Goal: Task Accomplishment & Management: Use online tool/utility

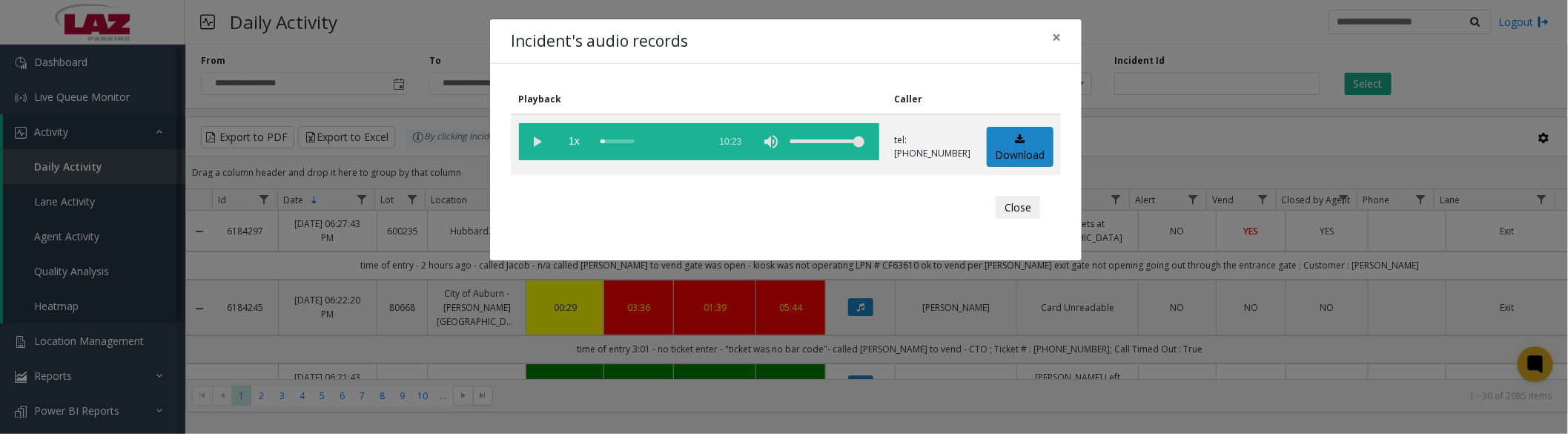
click at [532, 135] on vg-play-pause at bounding box center [537, 141] width 37 height 37
drag, startPoint x: 540, startPoint y: 136, endPoint x: 549, endPoint y: 138, distance: 9.2
click at [540, 136] on vg-play-pause at bounding box center [537, 141] width 37 height 37
drag, startPoint x: 633, startPoint y: 142, endPoint x: 744, endPoint y: 144, distance: 111.0
click at [744, 144] on vg-controls "1x 10:23" at bounding box center [699, 141] width 360 height 37
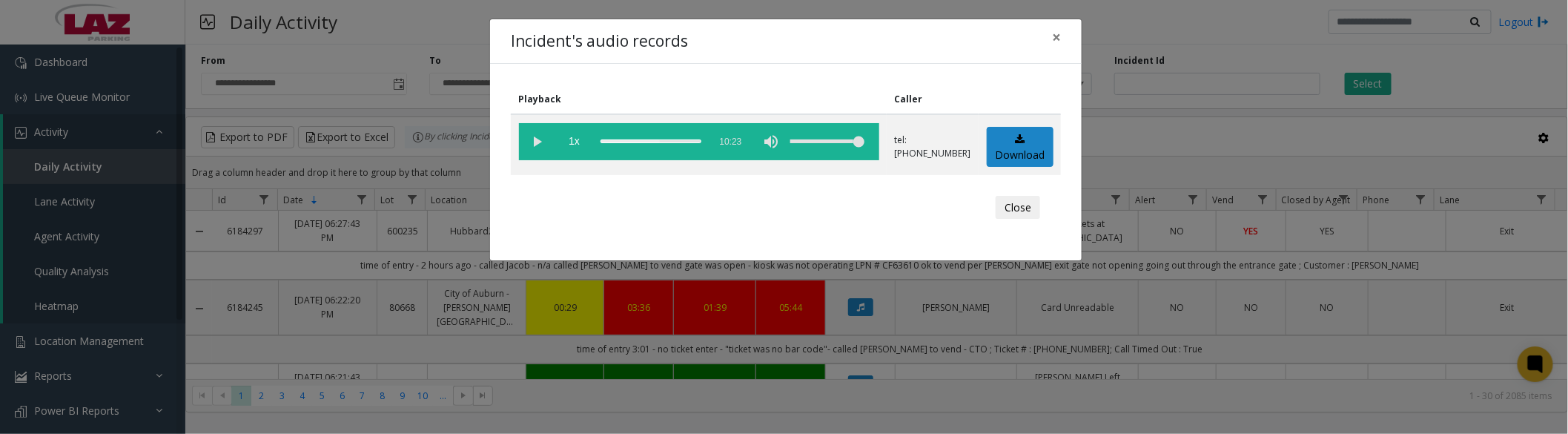
click at [541, 142] on vg-play-pause at bounding box center [537, 141] width 37 height 37
click at [539, 145] on vg-play-pause at bounding box center [537, 141] width 37 height 37
click at [1033, 210] on button "Close" at bounding box center [1018, 208] width 45 height 24
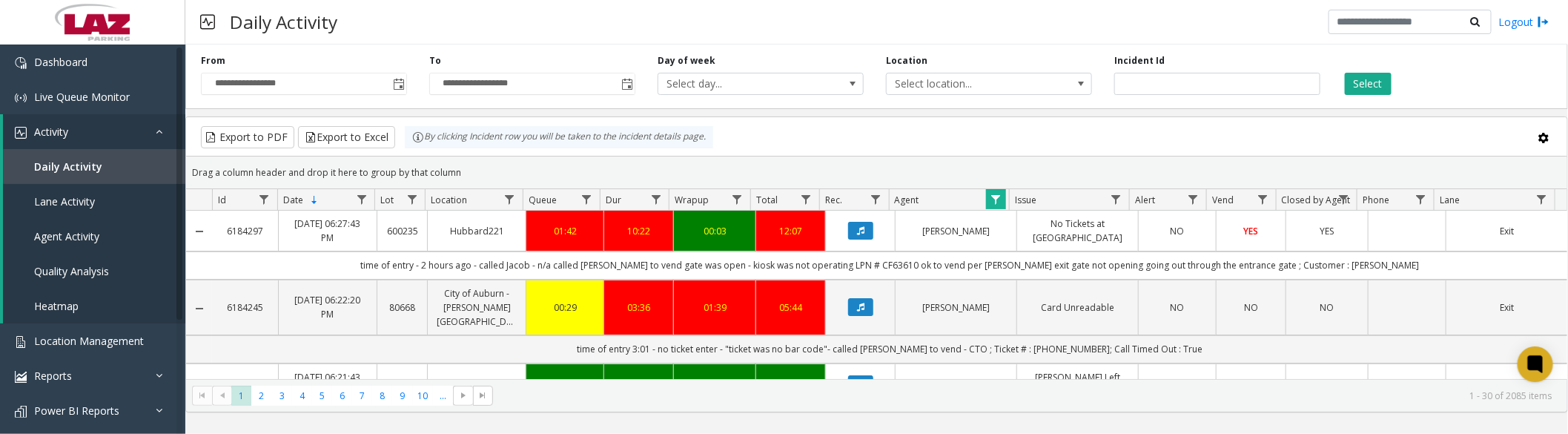
click at [859, 301] on button "Data table" at bounding box center [861, 308] width 25 height 18
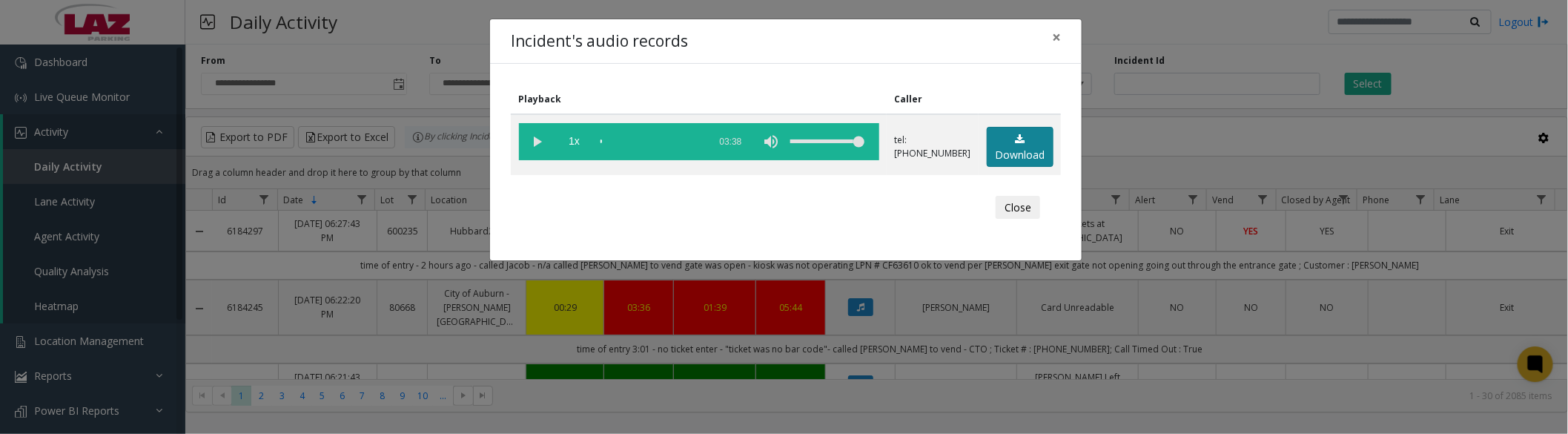
click at [997, 148] on link "Download" at bounding box center [1020, 146] width 67 height 41
click at [541, 141] on vg-play-pause at bounding box center [537, 141] width 37 height 37
click at [539, 139] on vg-play-pause at bounding box center [537, 141] width 37 height 37
drag, startPoint x: 531, startPoint y: 134, endPoint x: 587, endPoint y: 108, distance: 61.7
click at [531, 134] on vg-play-pause at bounding box center [537, 141] width 37 height 37
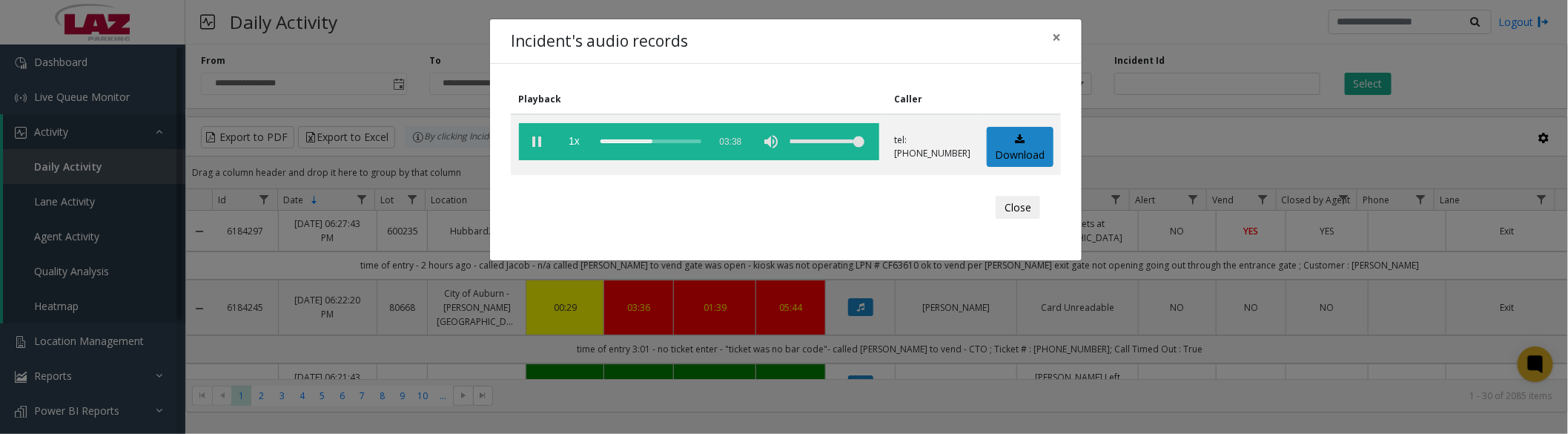
click at [1018, 212] on button "Close" at bounding box center [1018, 208] width 45 height 24
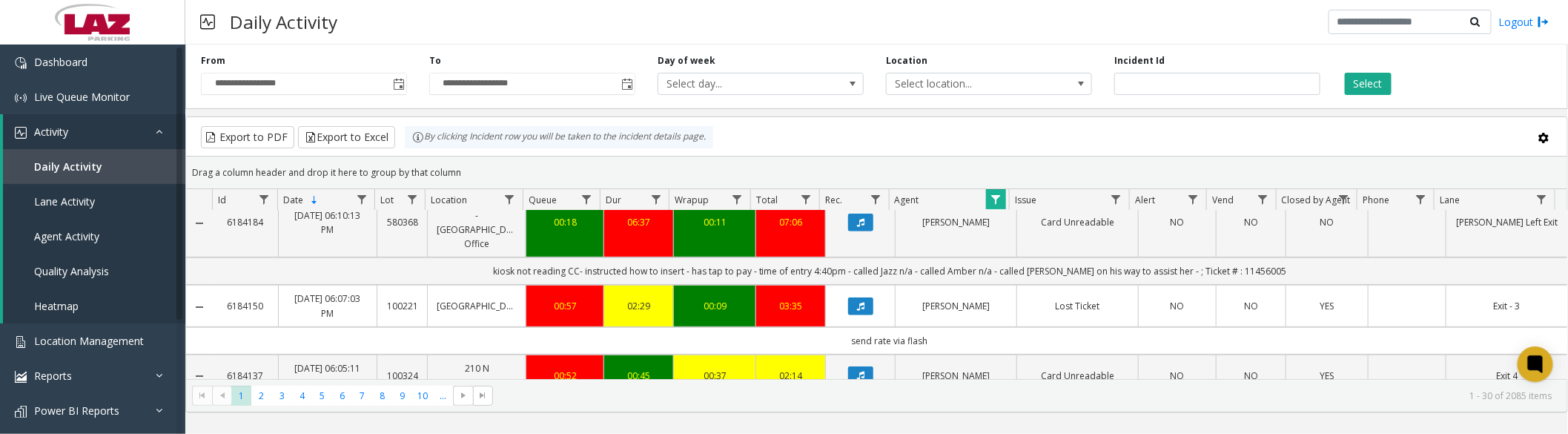
scroll to position [412, 0]
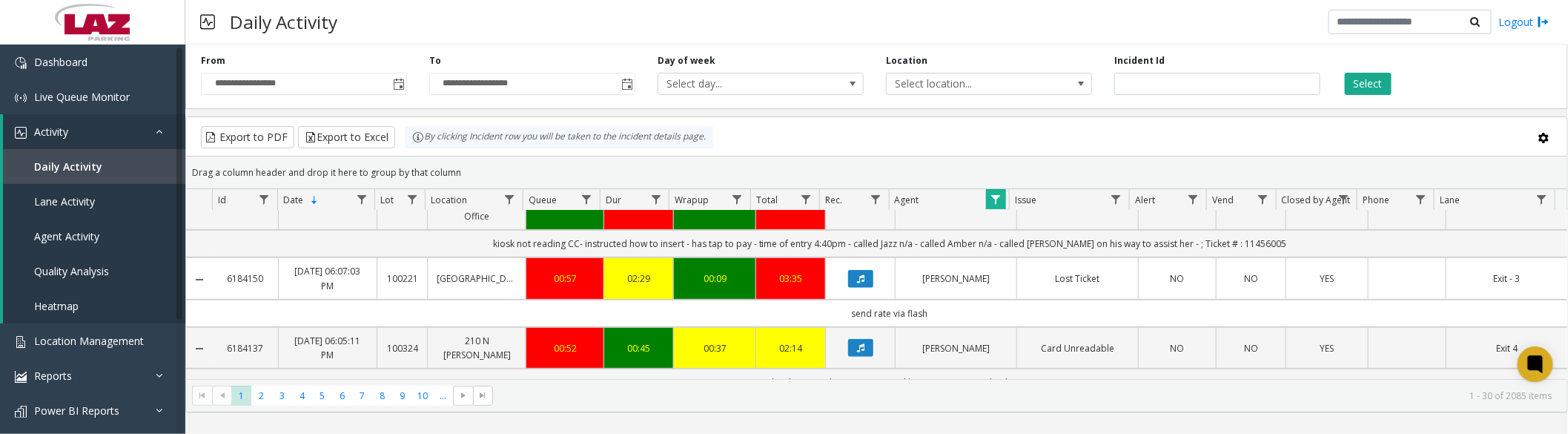
click at [858, 275] on icon "Data table" at bounding box center [861, 279] width 7 height 9
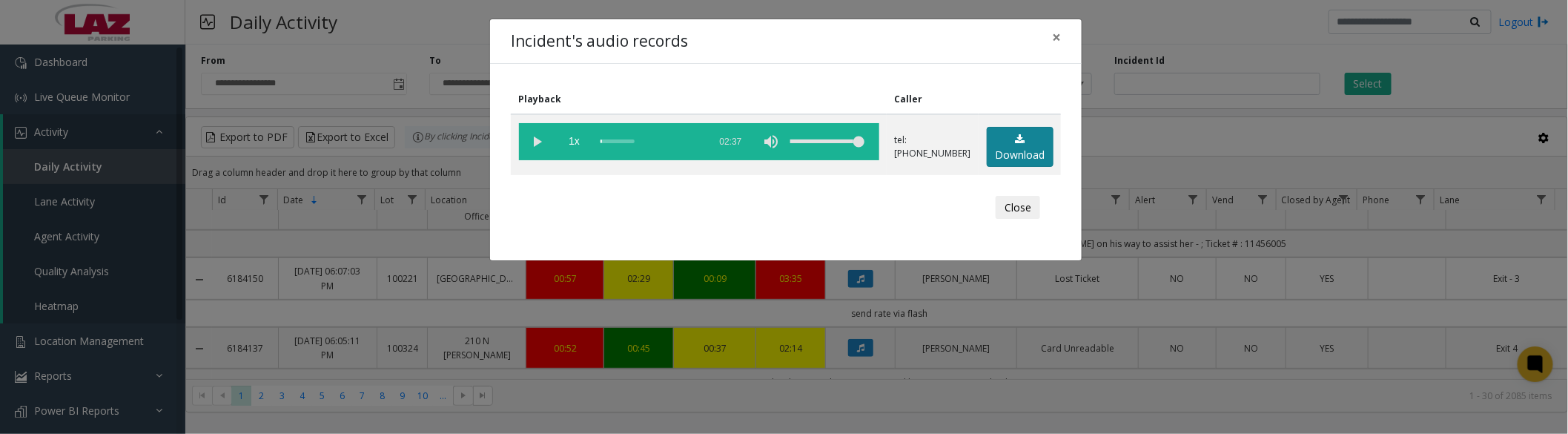
click at [1042, 148] on link "Download" at bounding box center [1020, 146] width 67 height 41
click at [528, 139] on vg-play-pause at bounding box center [537, 141] width 37 height 37
click at [1012, 211] on button "Close" at bounding box center [1018, 208] width 45 height 24
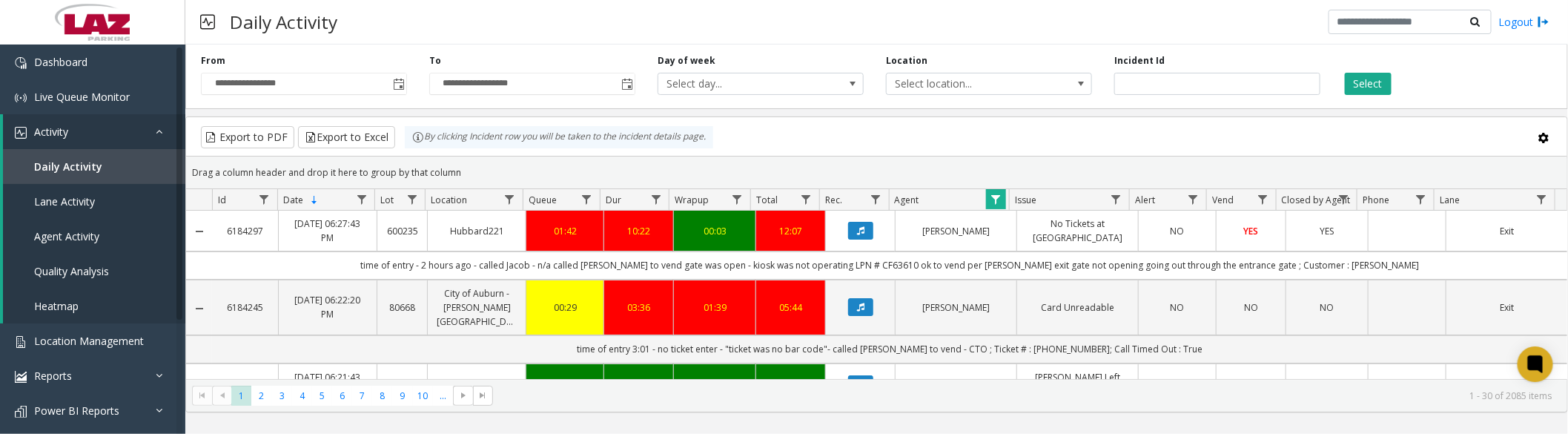
scroll to position [412, 0]
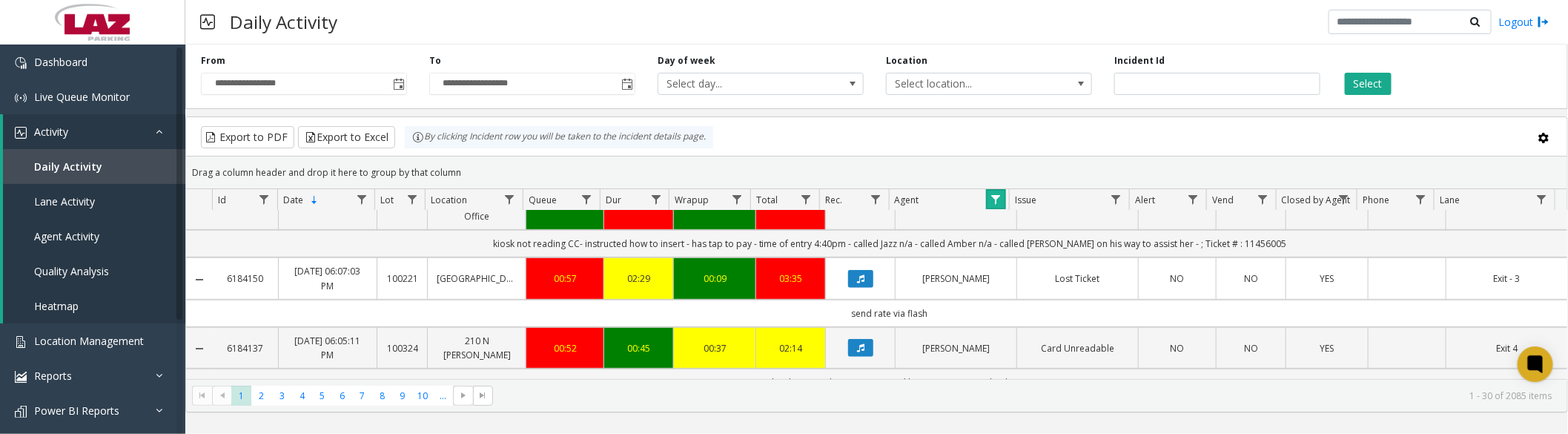
click at [986, 208] on link "Data table" at bounding box center [996, 199] width 20 height 20
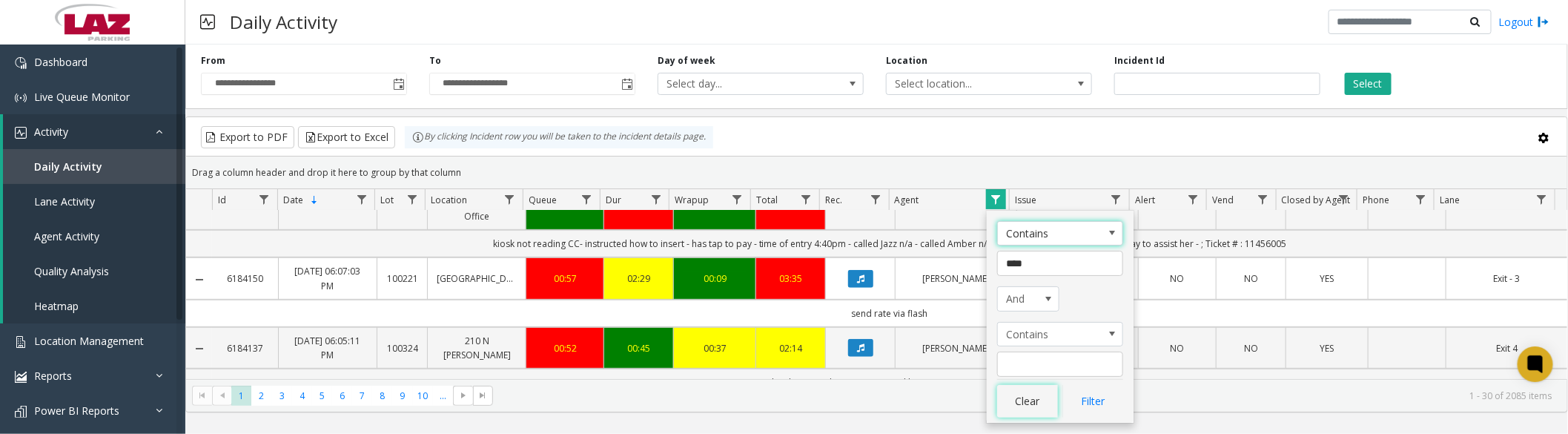
click at [1029, 415] on button "Clear" at bounding box center [1027, 401] width 61 height 33
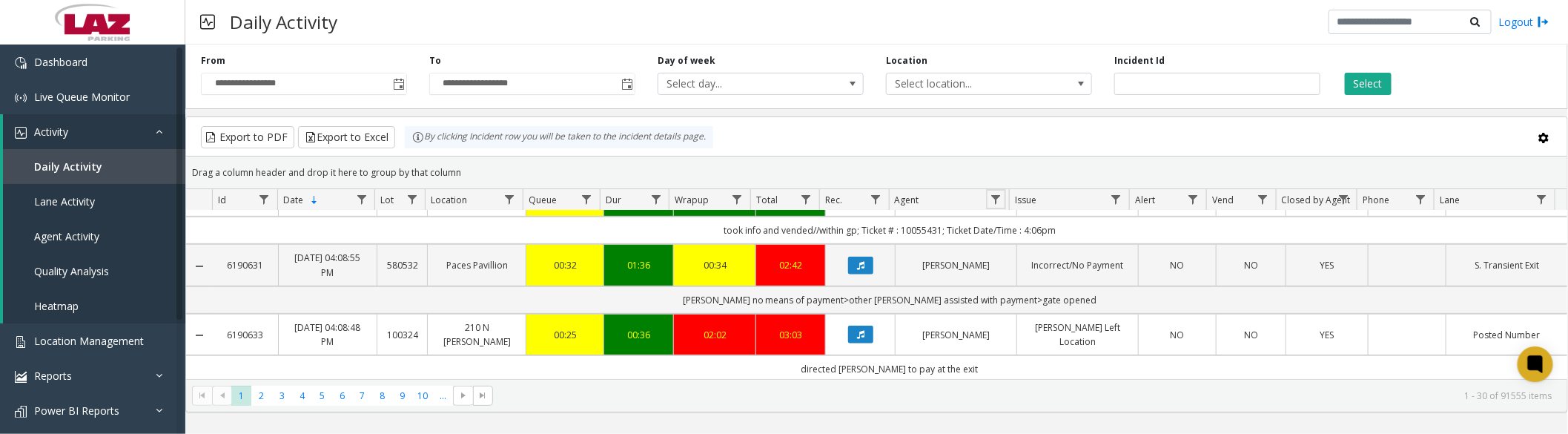
click at [397, 83] on span "Toggle popup" at bounding box center [399, 85] width 12 height 12
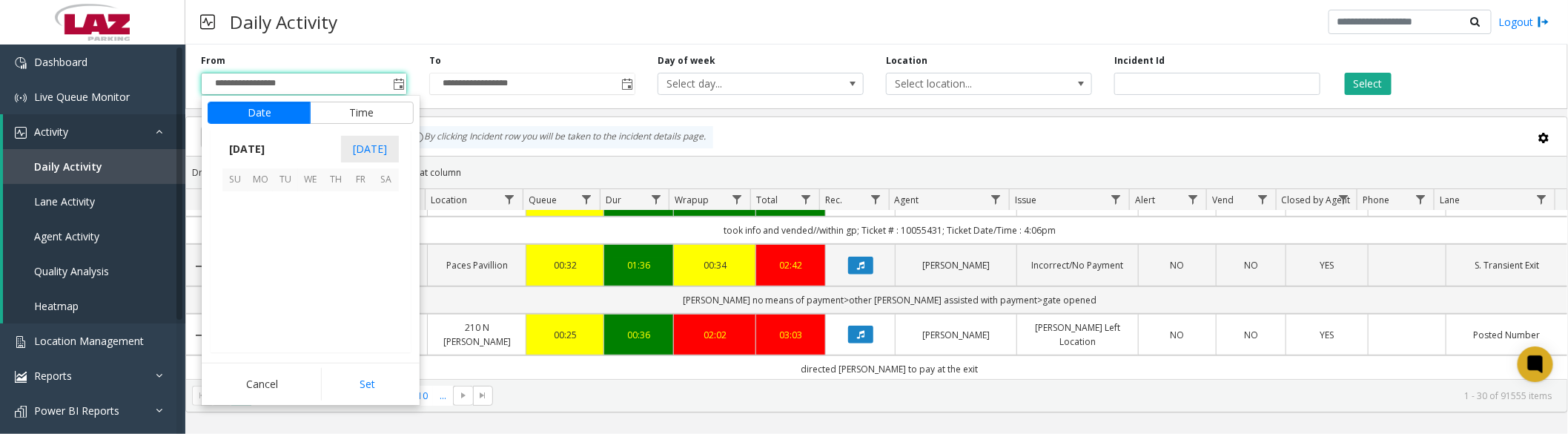
scroll to position [266221, 0]
click at [376, 108] on button "Time" at bounding box center [362, 112] width 103 height 22
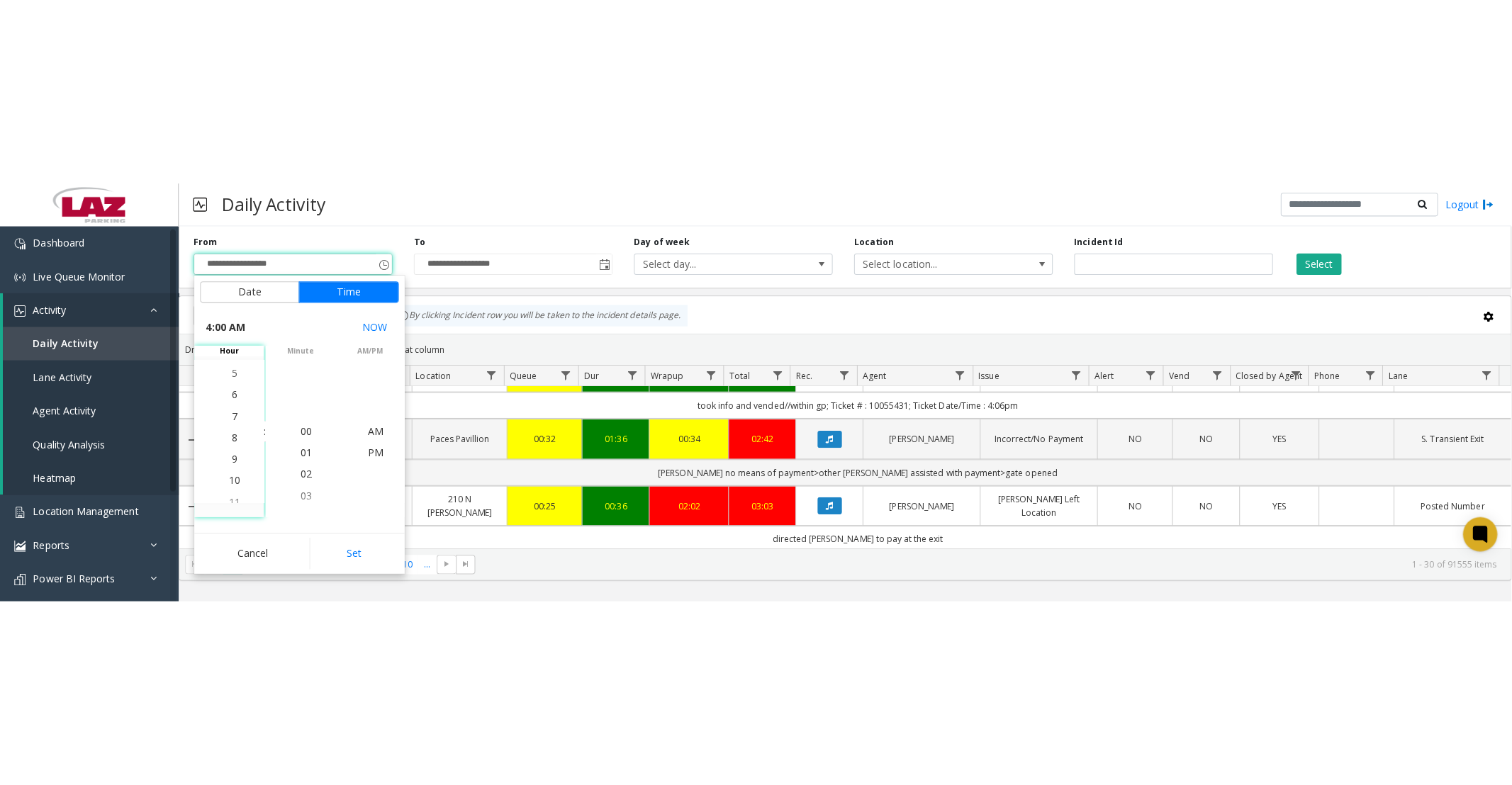
scroll to position [170, 0]
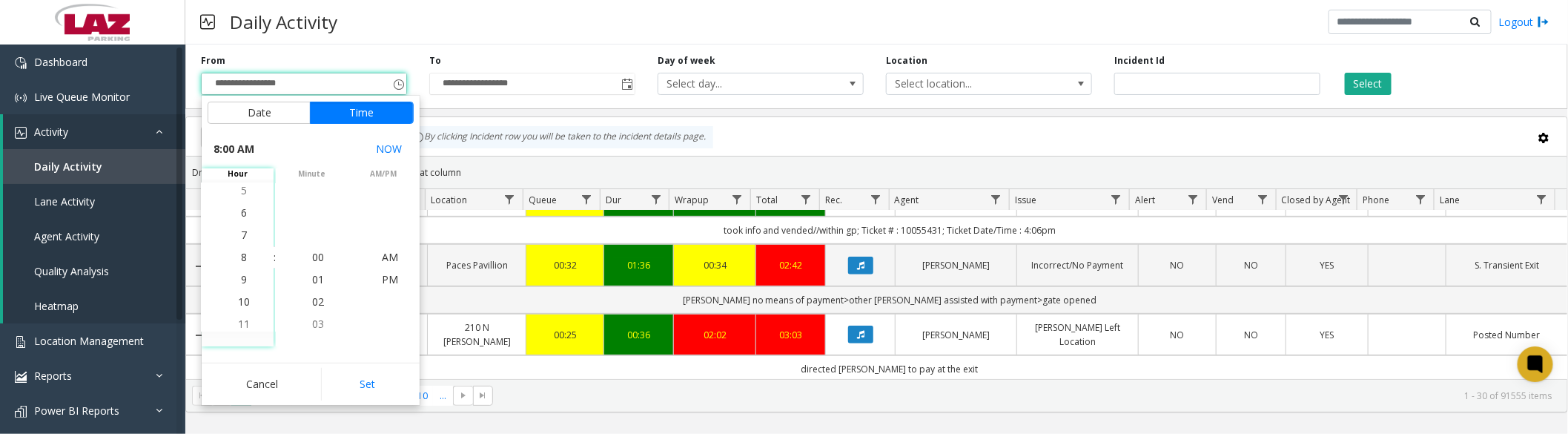
click at [245, 260] on li "8" at bounding box center [244, 257] width 52 height 22
click at [386, 255] on span "AM" at bounding box center [390, 257] width 16 height 14
click at [368, 386] on button "Set" at bounding box center [368, 384] width 94 height 33
type input "**********"
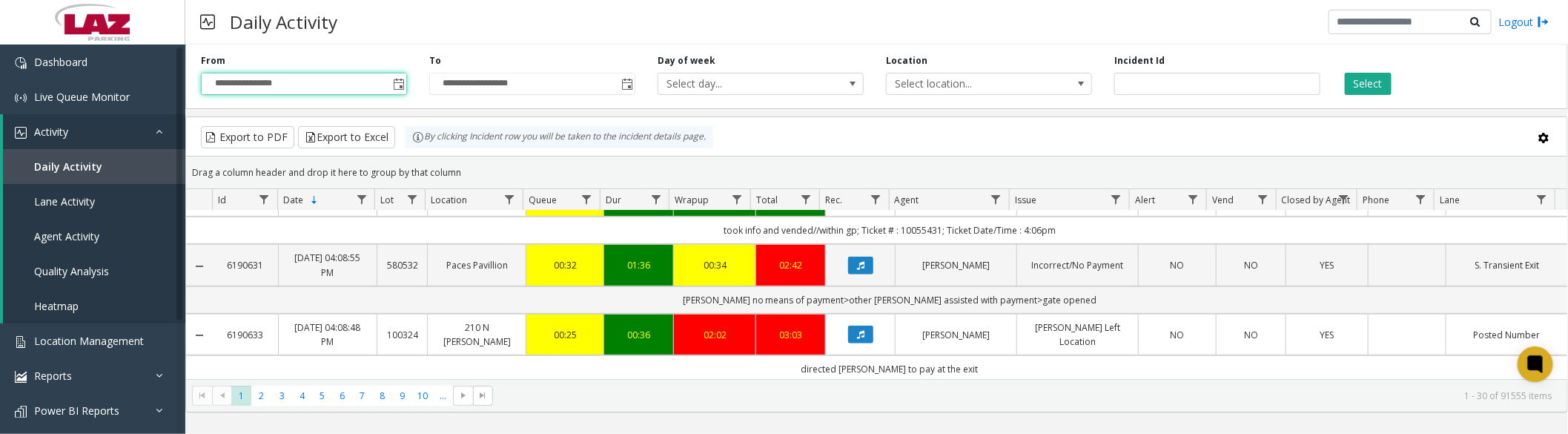
click at [933, 85] on span "Select location..." at bounding box center [968, 84] width 164 height 21
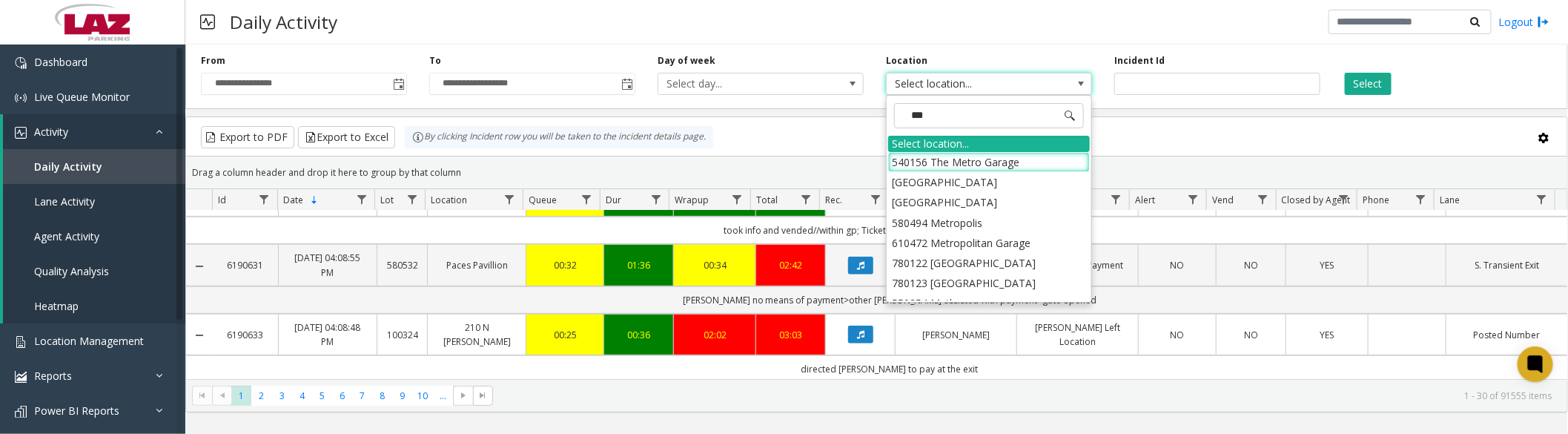
type input "****"
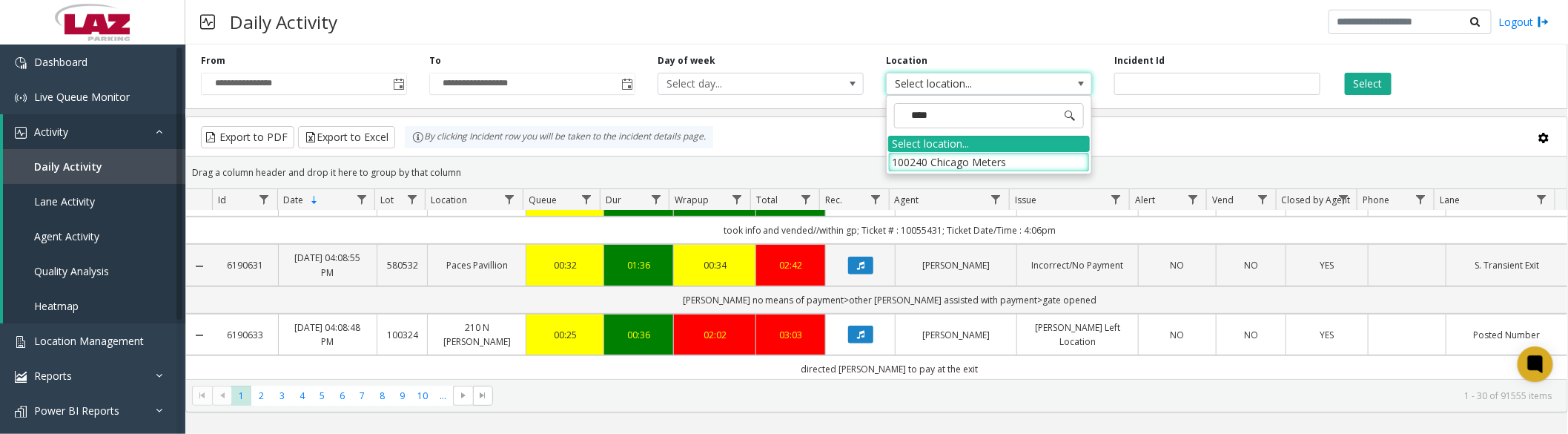
click at [915, 164] on li "100240 Chicago Meters" at bounding box center [989, 162] width 202 height 20
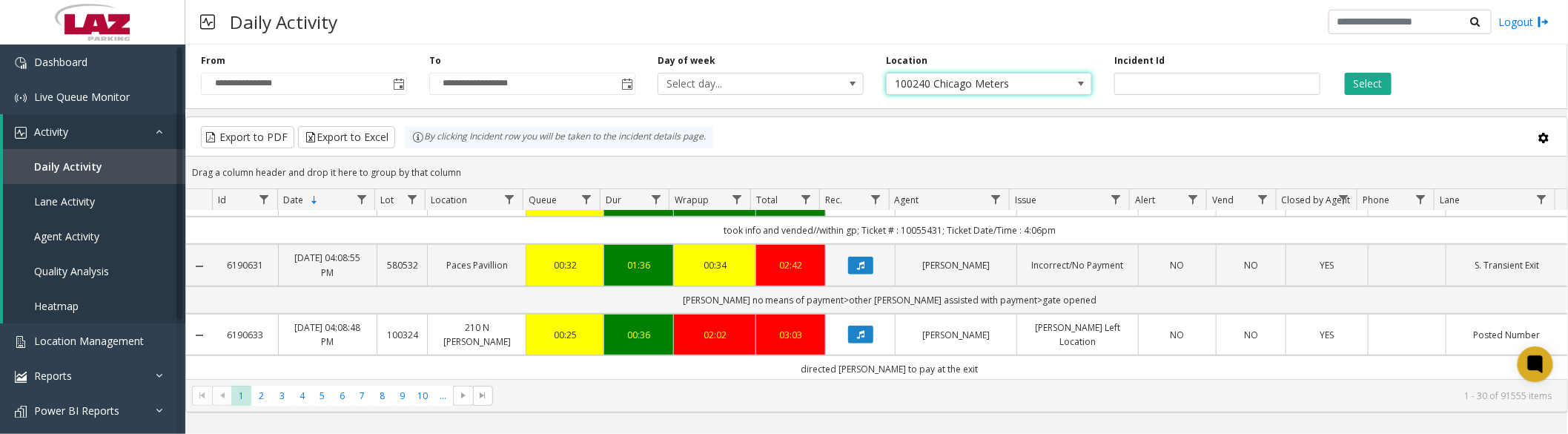
click at [1384, 88] on button "Select" at bounding box center [1368, 84] width 47 height 22
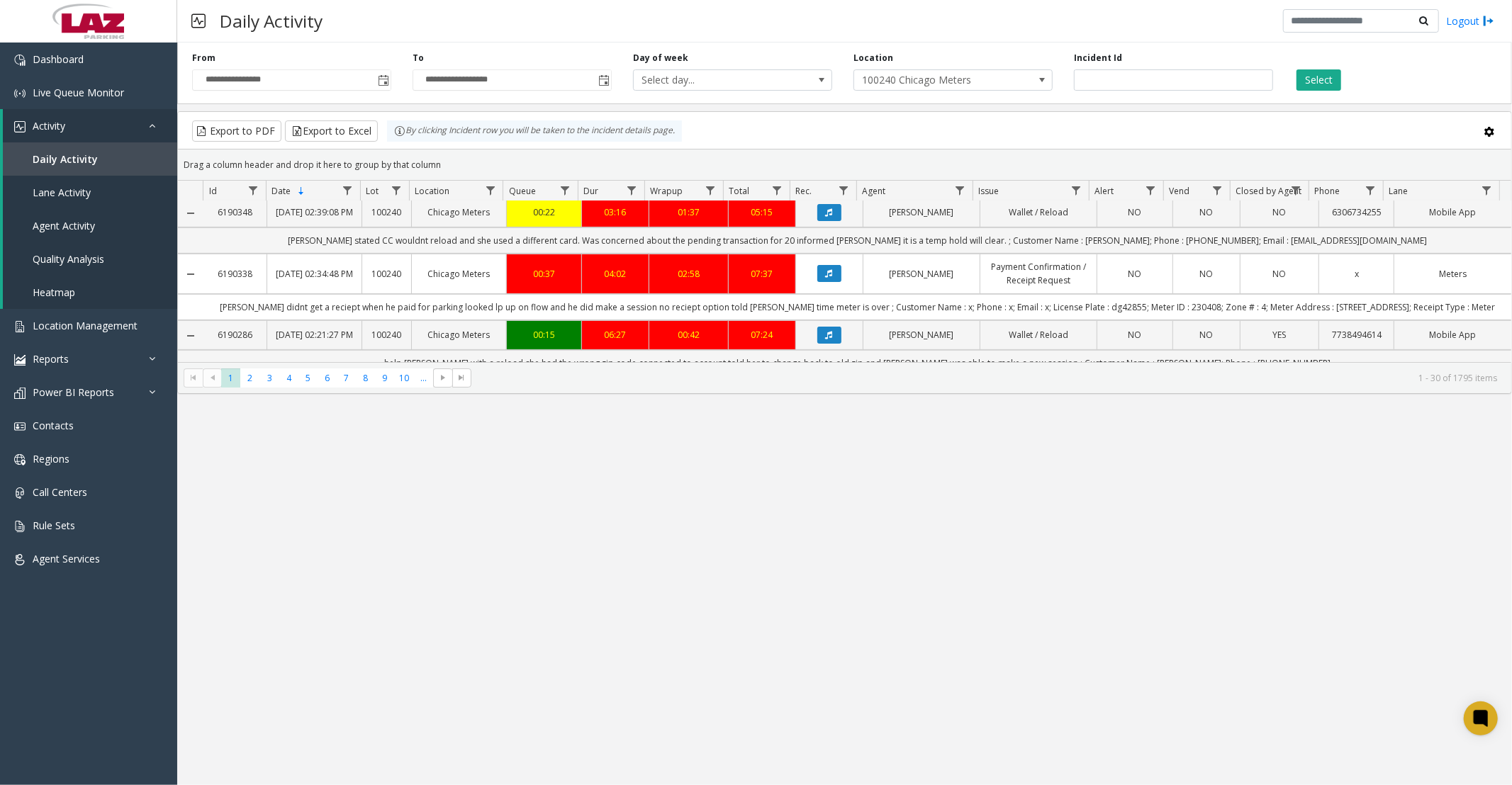
click at [1303, 79] on button "Select" at bounding box center [1318, 80] width 45 height 21
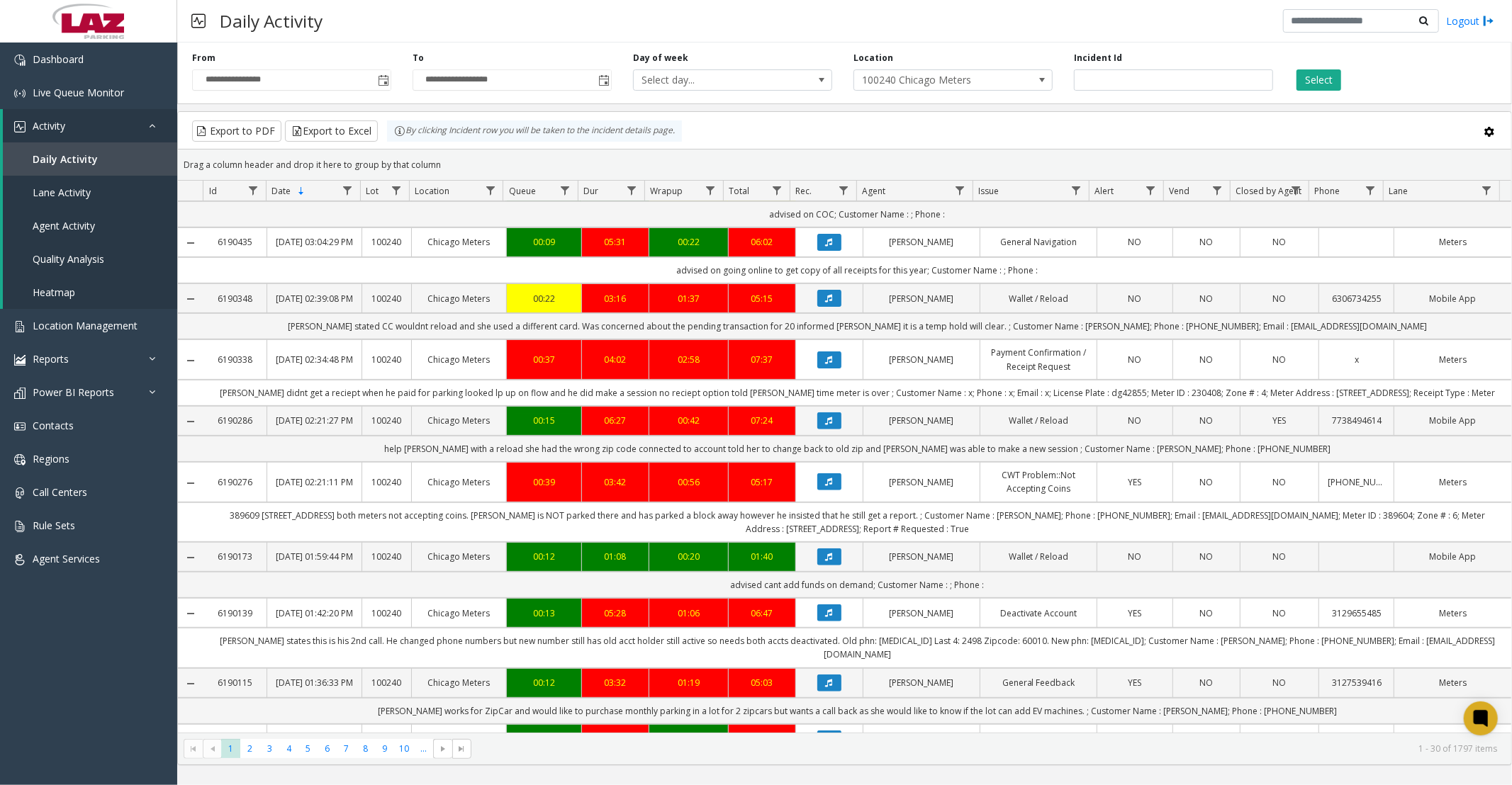
click at [1328, 90] on button "Select" at bounding box center [1318, 80] width 45 height 21
click at [1322, 83] on button "Select" at bounding box center [1318, 80] width 45 height 21
click at [338, 129] on button "Export to Excel" at bounding box center [332, 131] width 93 height 21
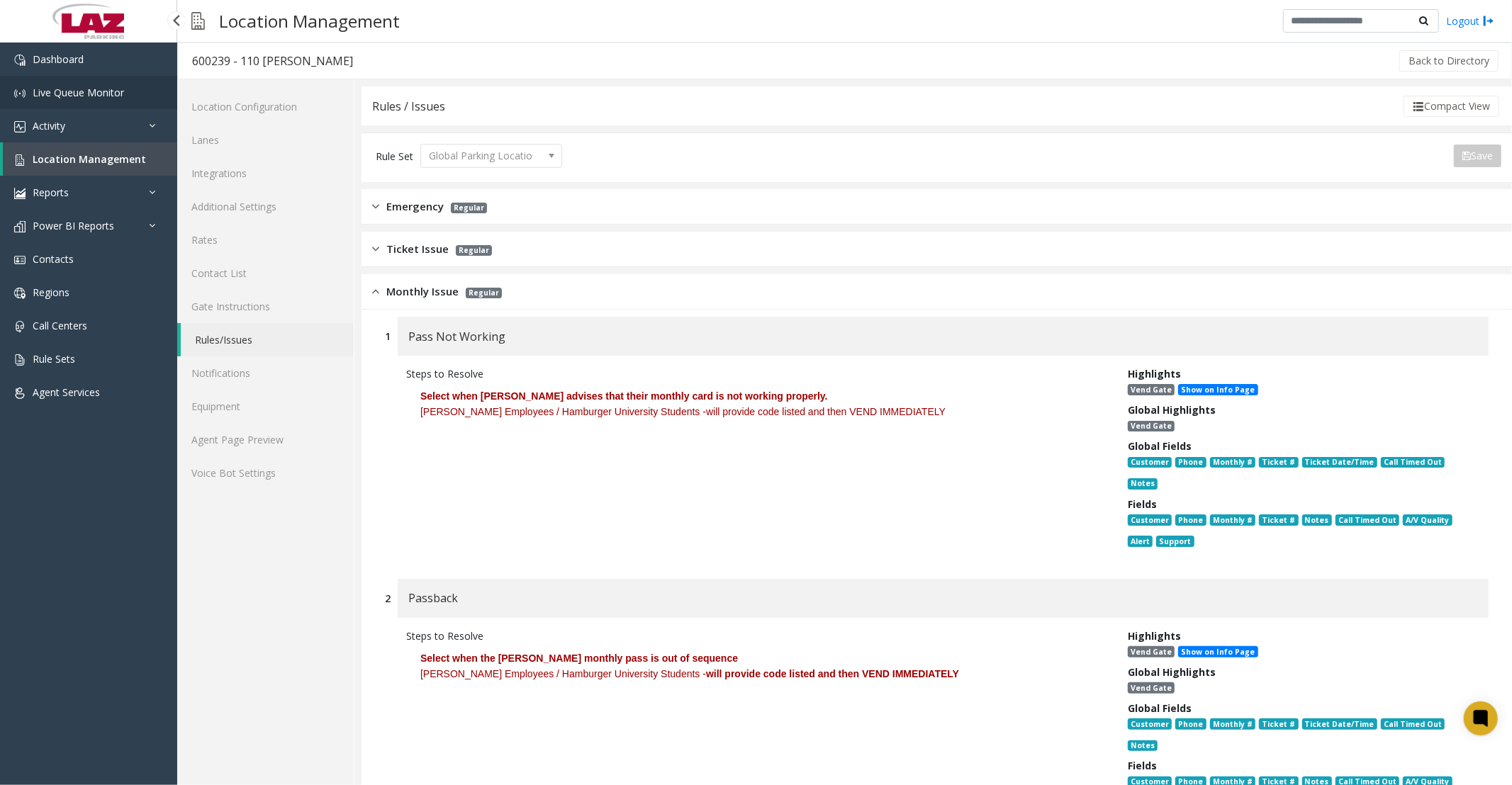
click at [50, 93] on span "Live Queue Monitor" at bounding box center [78, 92] width 91 height 13
